Goal: Information Seeking & Learning: Learn about a topic

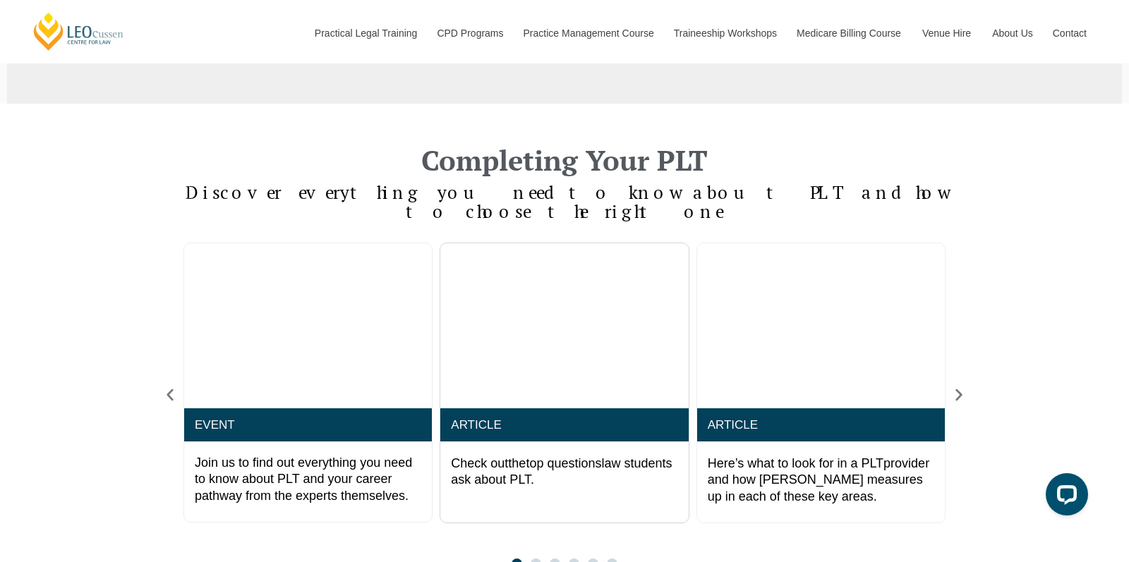
scroll to position [1034, 0]
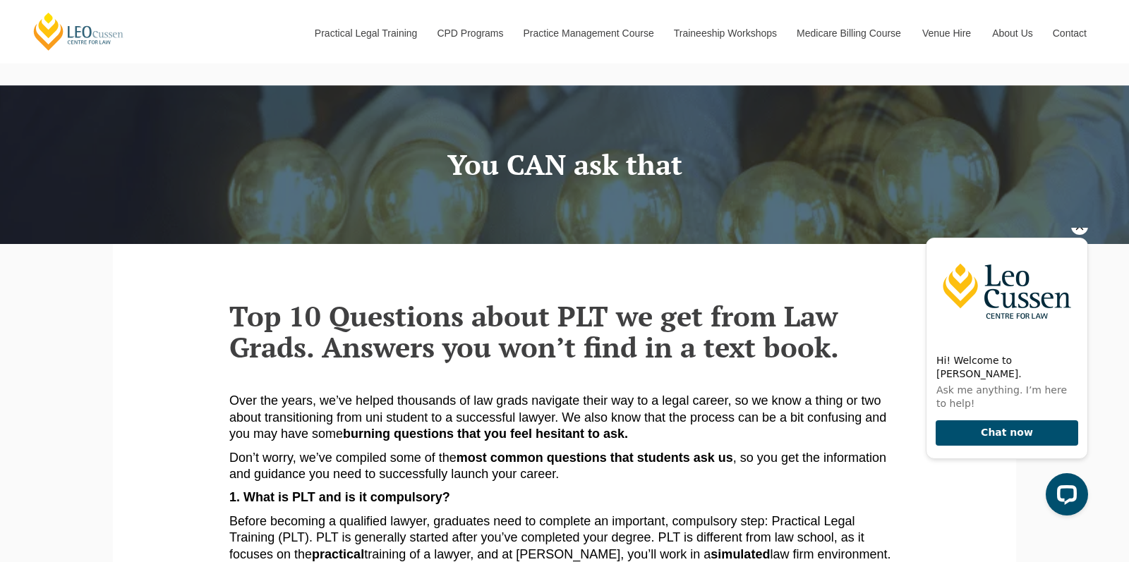
click at [1085, 235] on icon "Hide greeting" at bounding box center [1079, 226] width 17 height 17
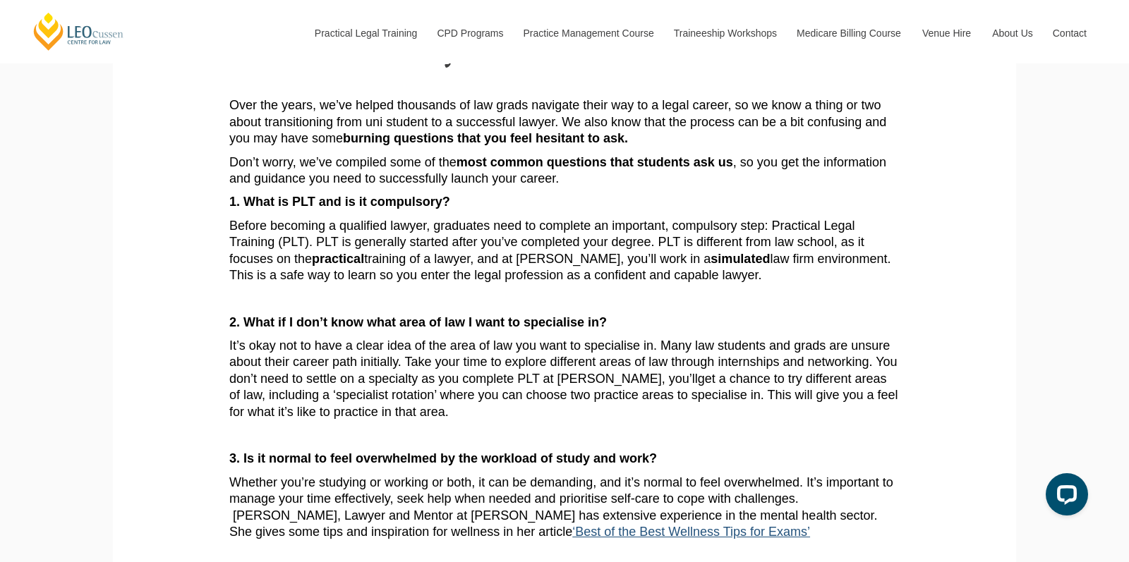
scroll to position [329, 0]
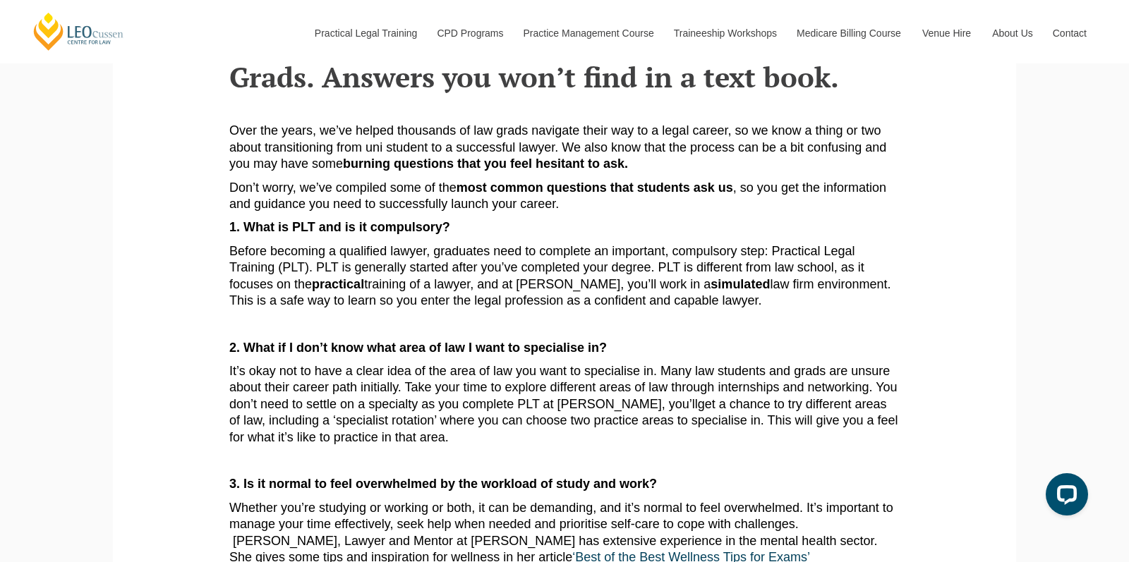
scroll to position [289, 0]
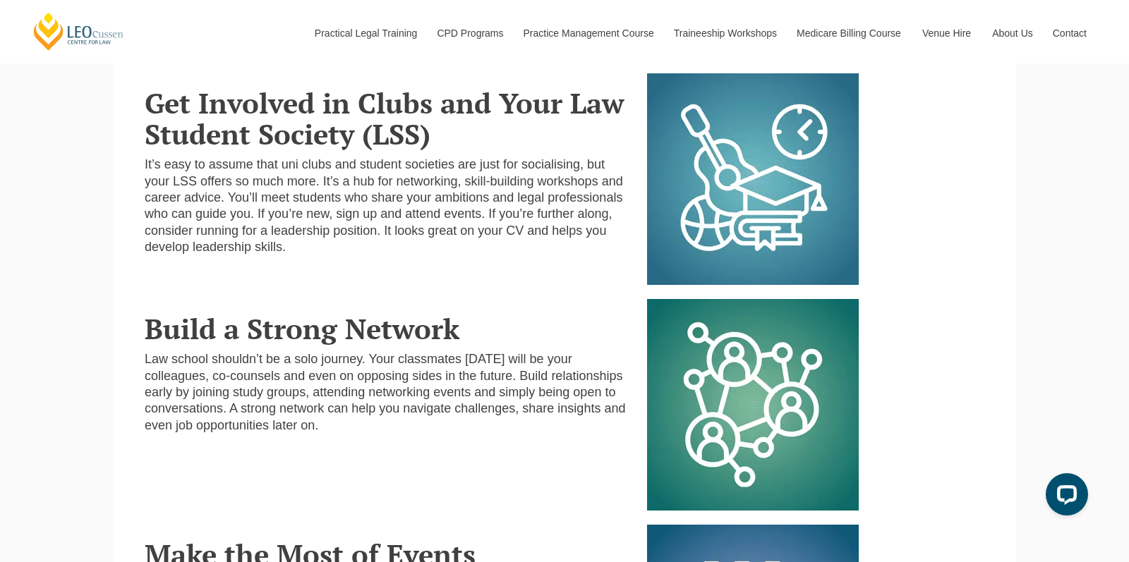
scroll to position [602, 0]
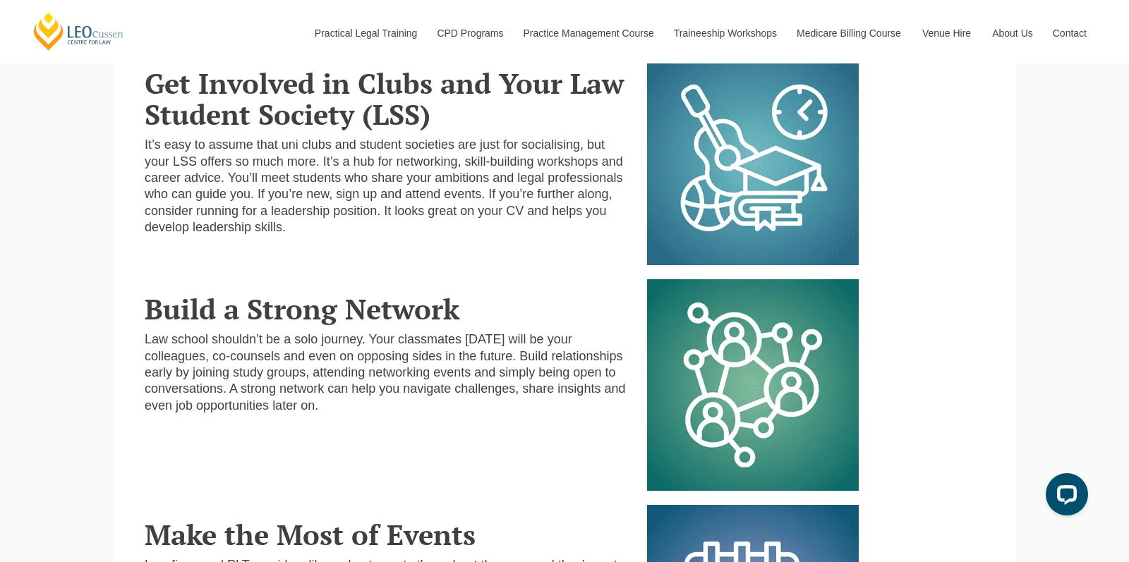
click at [731, 206] on img at bounding box center [753, 160] width 212 height 212
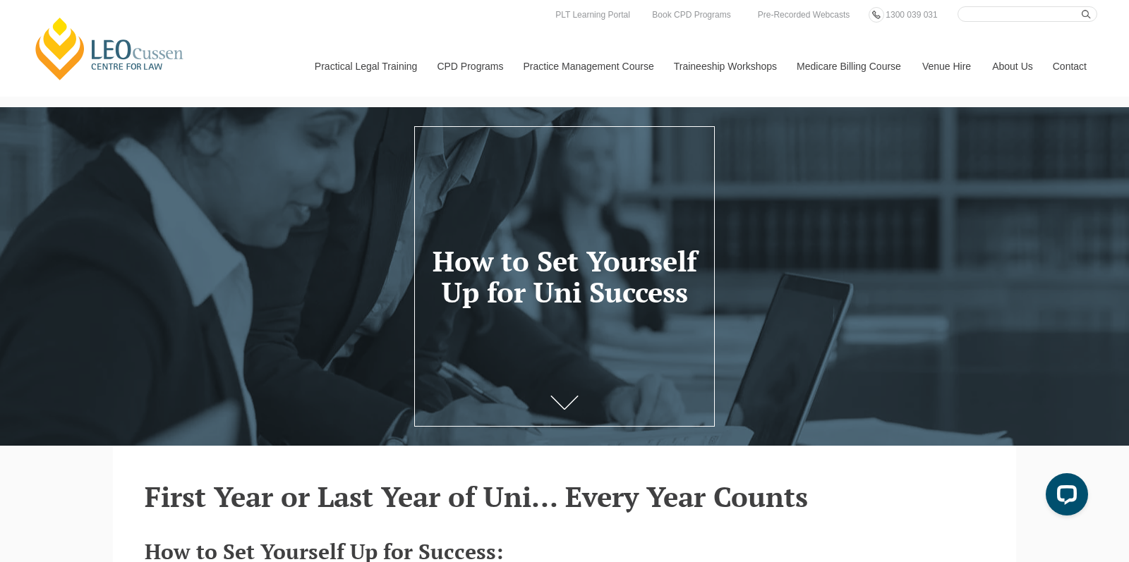
scroll to position [0, 0]
